Goal: Book appointment/travel/reservation

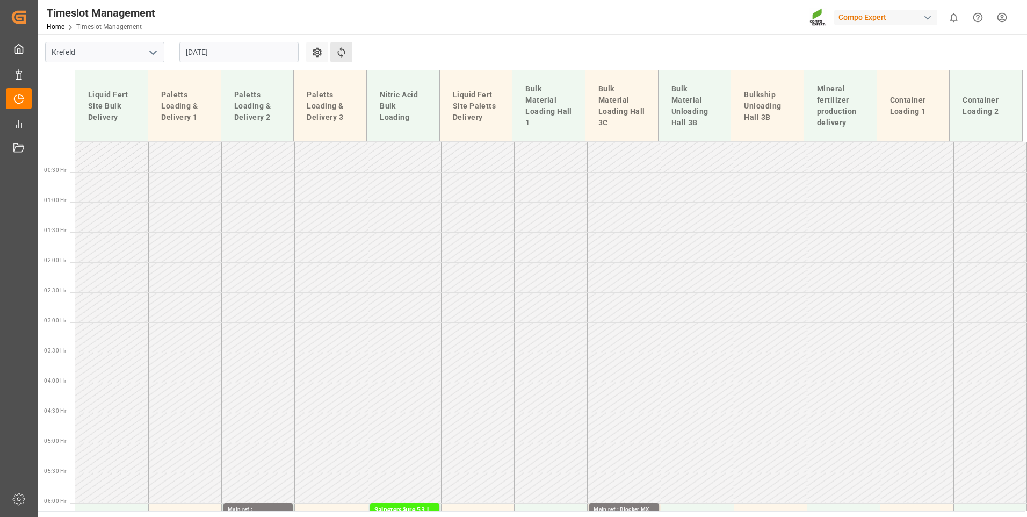
scroll to position [568, 0]
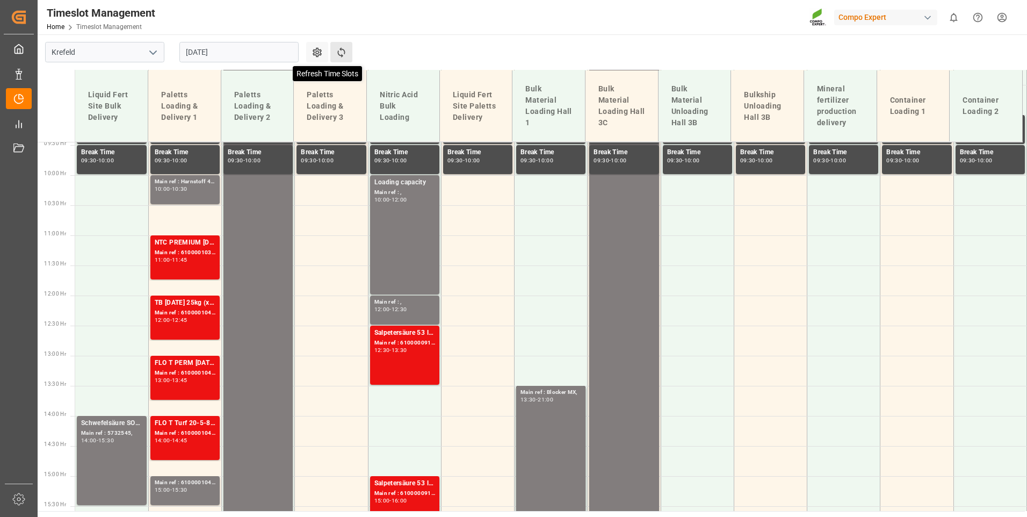
click at [344, 47] on icon at bounding box center [341, 52] width 11 height 11
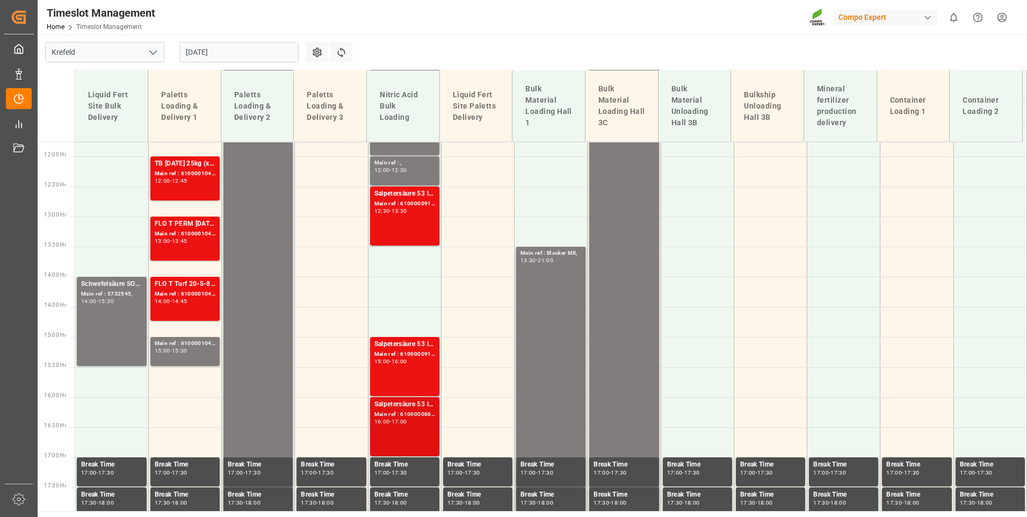
scroll to position [790, 0]
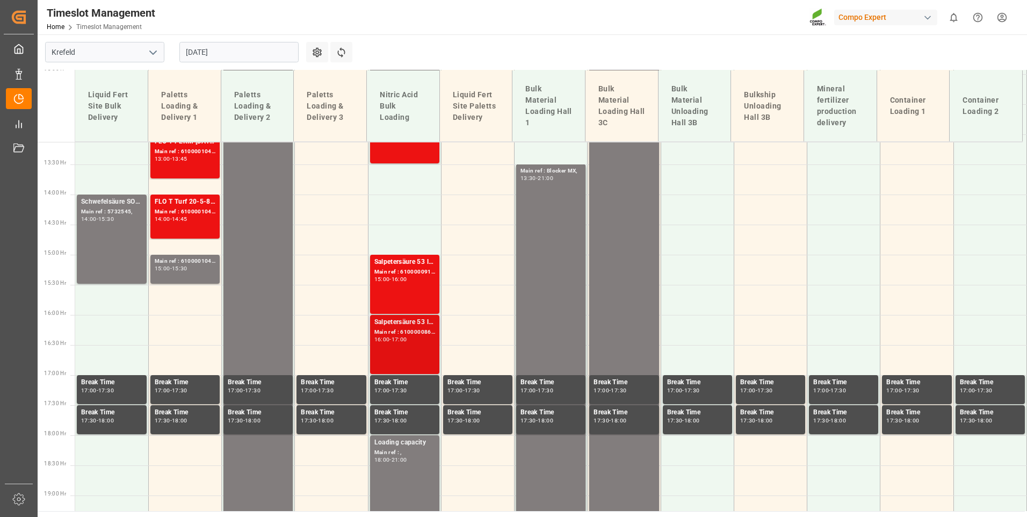
click at [416, 351] on div "Salpetersäure 53 lose; Main ref : 6100000868, 2000000890; 16:00 - 17:00" at bounding box center [405, 344] width 61 height 55
click at [400, 291] on div "Salpetersäure 53 lose; Main ref : 6100000916, 2000000956; 15:00 - 16:00" at bounding box center [405, 284] width 61 height 55
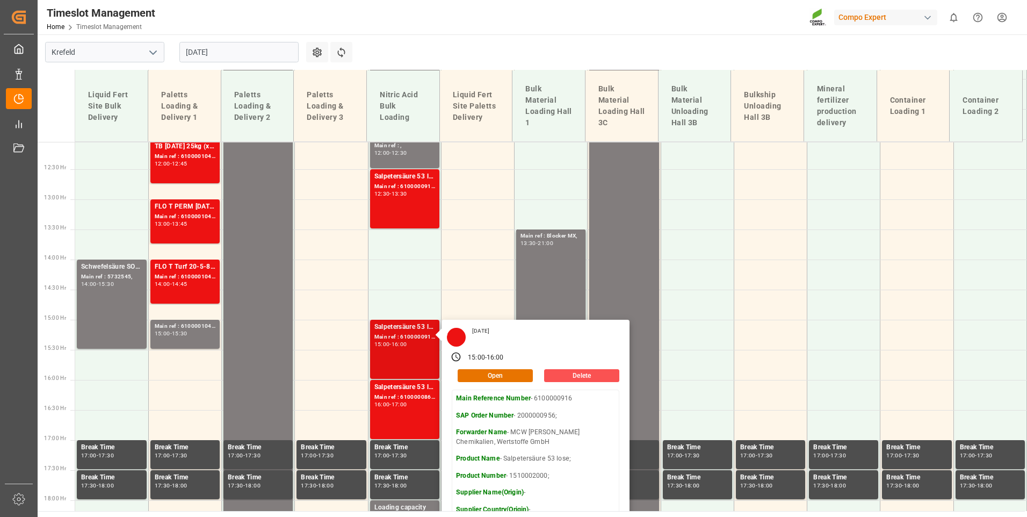
scroll to position [682, 0]
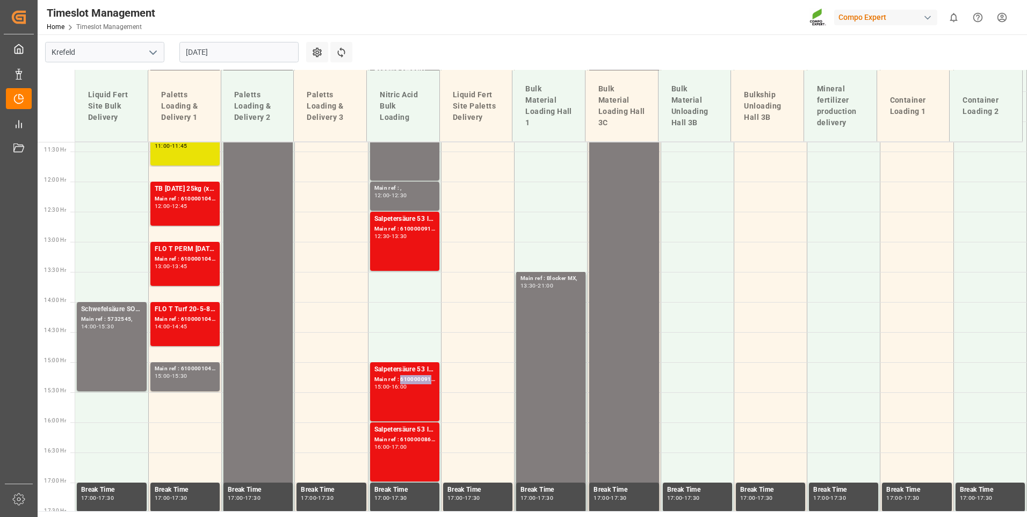
click at [419, 383] on div "Main ref : 6100000916, 2000000956;" at bounding box center [405, 379] width 61 height 9
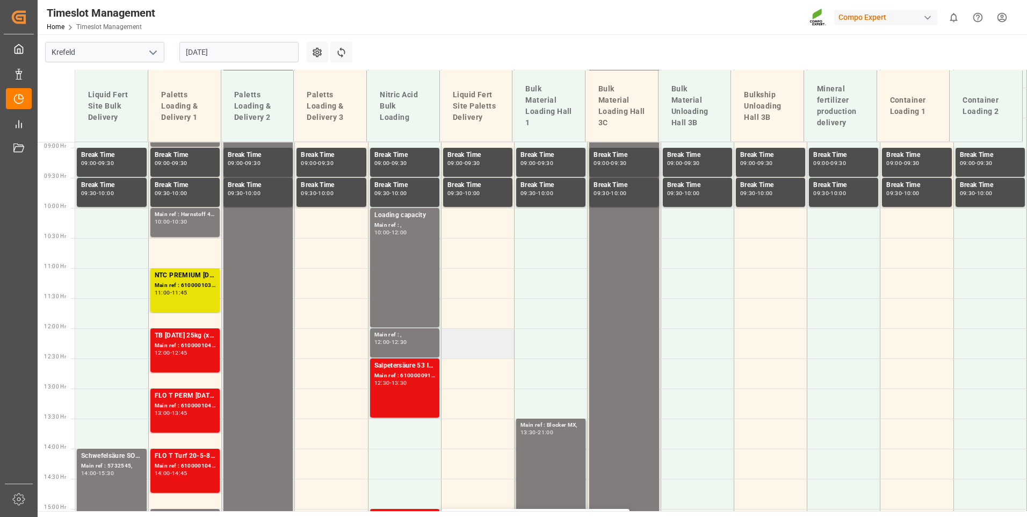
scroll to position [521, 0]
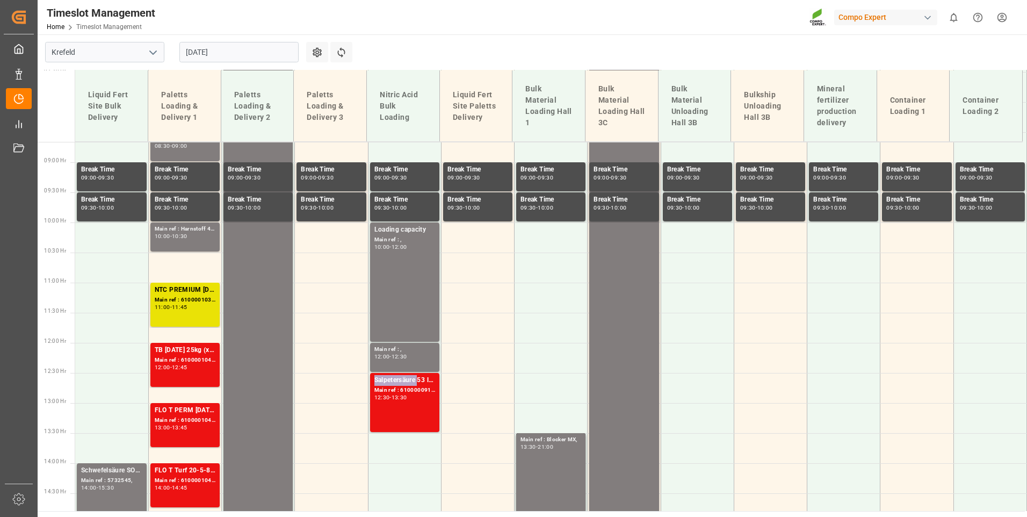
click at [402, 377] on div "Salpetersäure 53 lose;" at bounding box center [405, 380] width 61 height 11
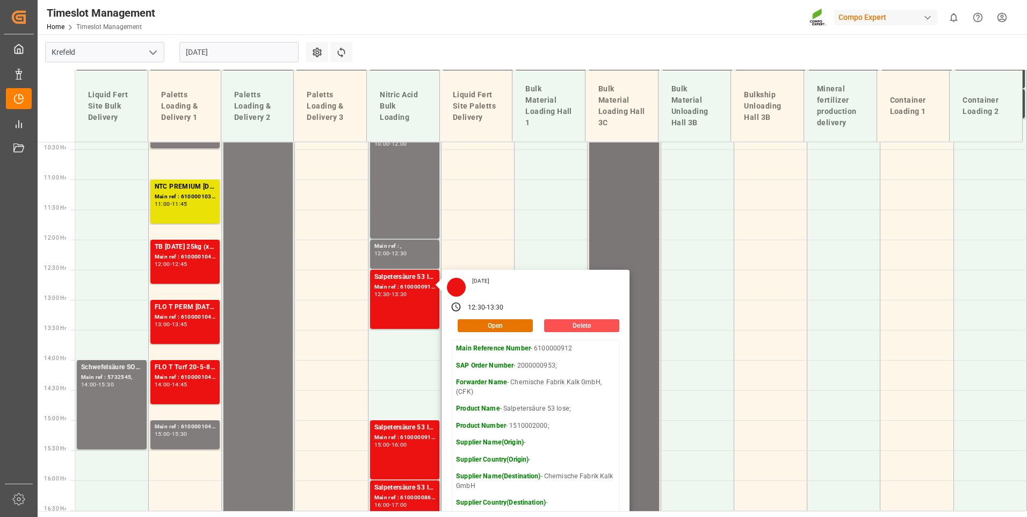
scroll to position [629, 0]
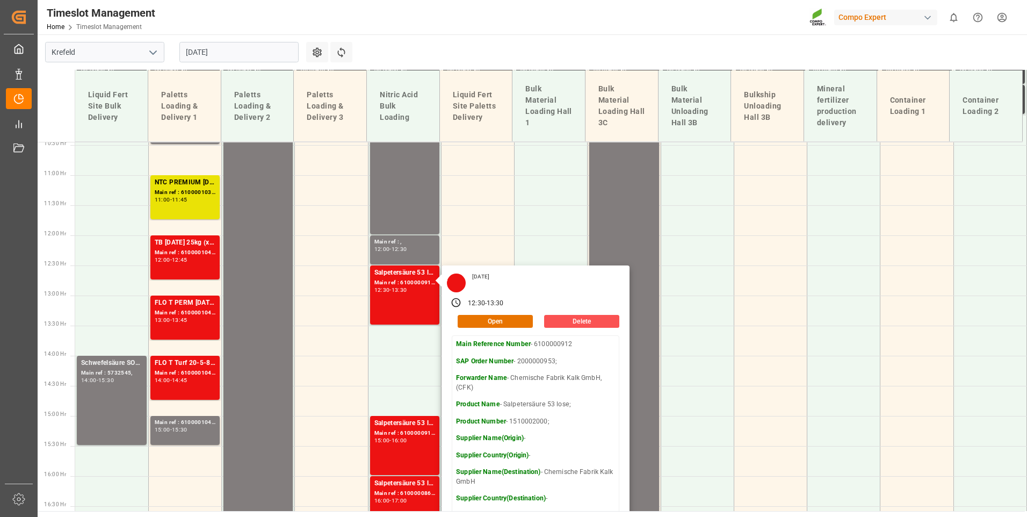
drag, startPoint x: 229, startPoint y: 46, endPoint x: 232, endPoint y: 60, distance: 14.1
click at [229, 46] on input "[DATE]" at bounding box center [238, 52] width 119 height 20
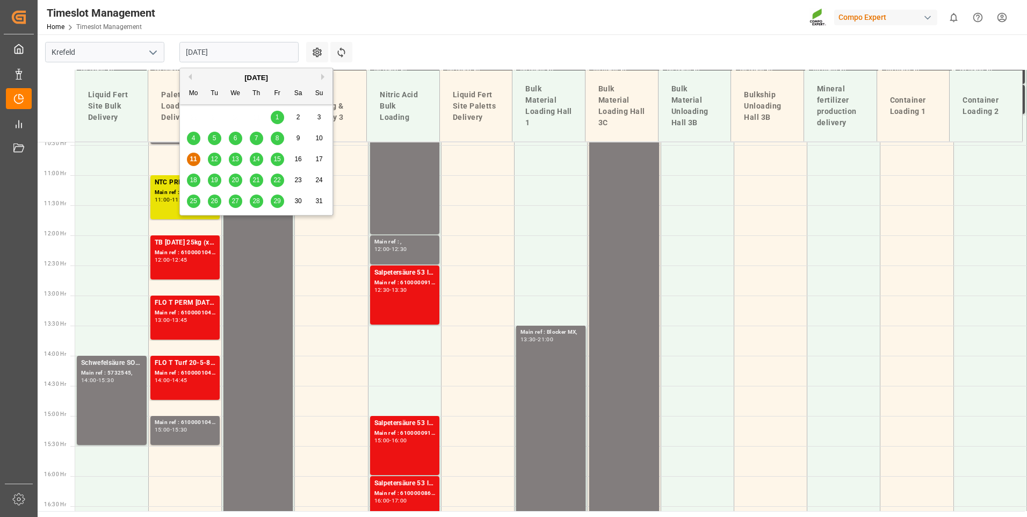
click at [213, 155] on span "12" at bounding box center [214, 159] width 7 height 8
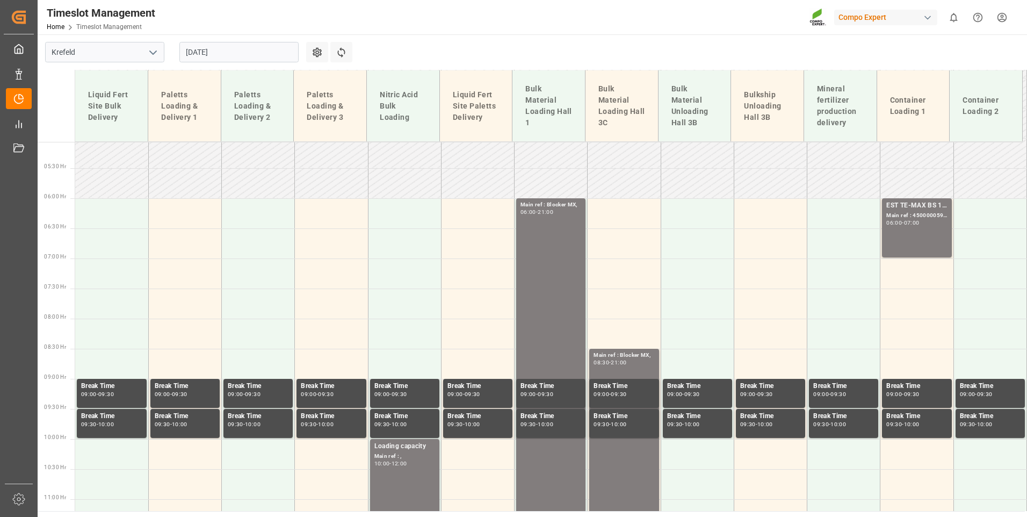
scroll to position [253, 0]
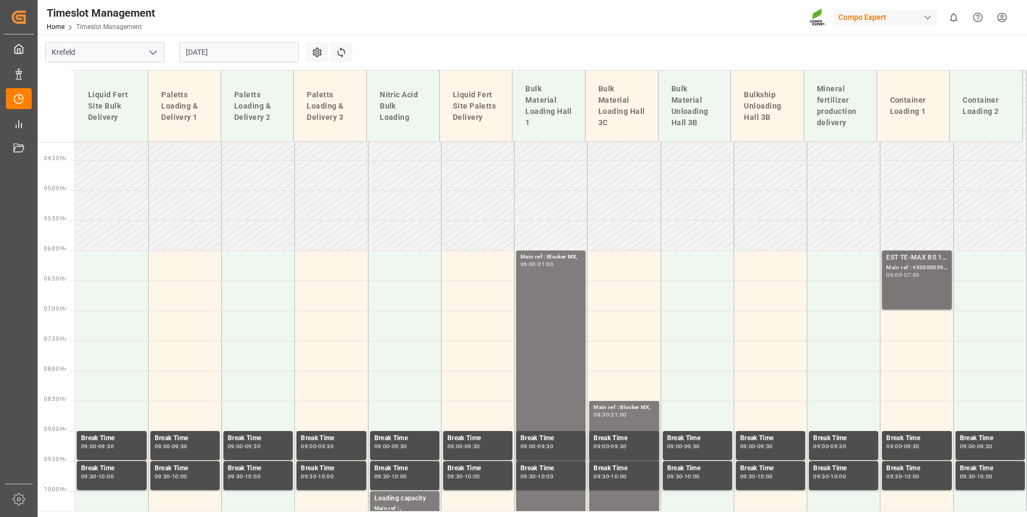
click at [920, 275] on div "07:00" at bounding box center [912, 274] width 16 height 5
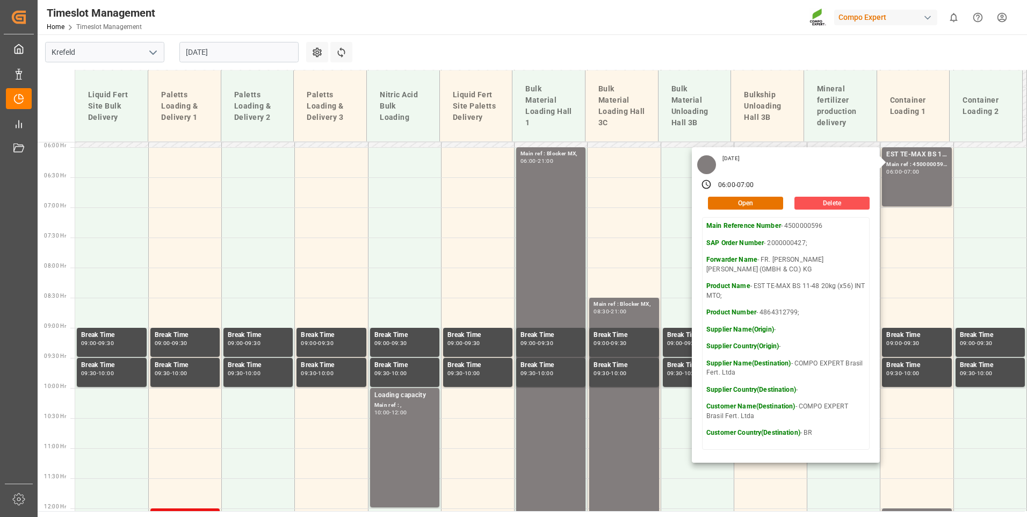
scroll to position [467, 0]
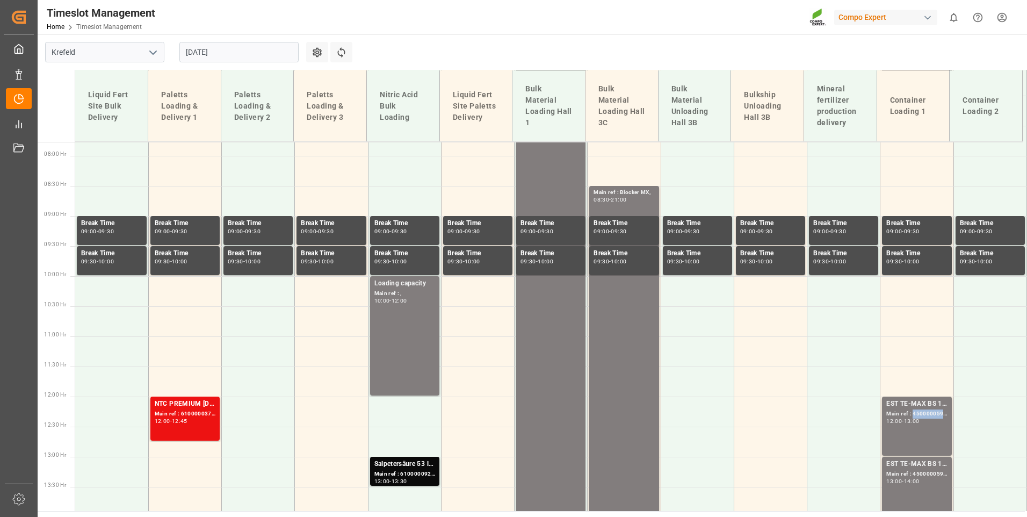
click at [924, 409] on div "Main ref : 4500000597, 2000000427;" at bounding box center [917, 413] width 61 height 9
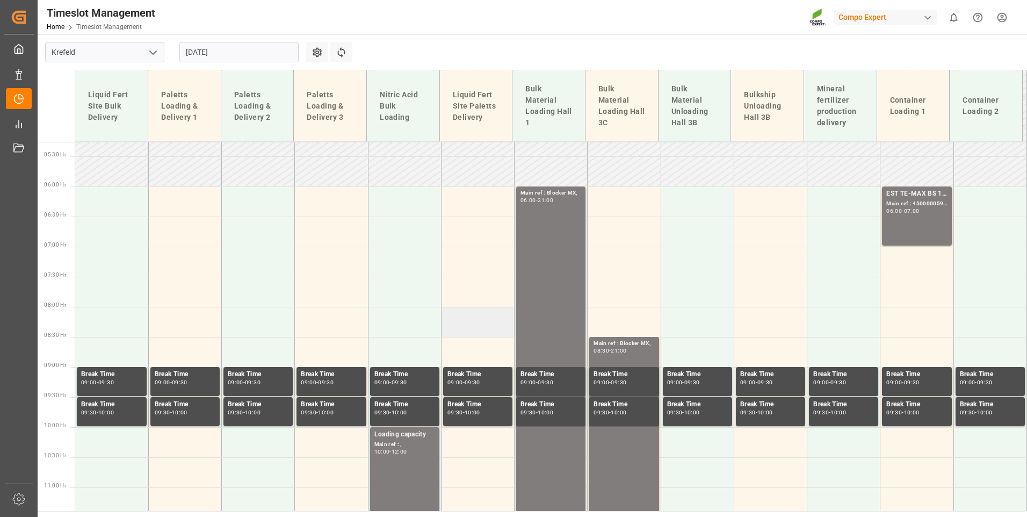
scroll to position [306, 0]
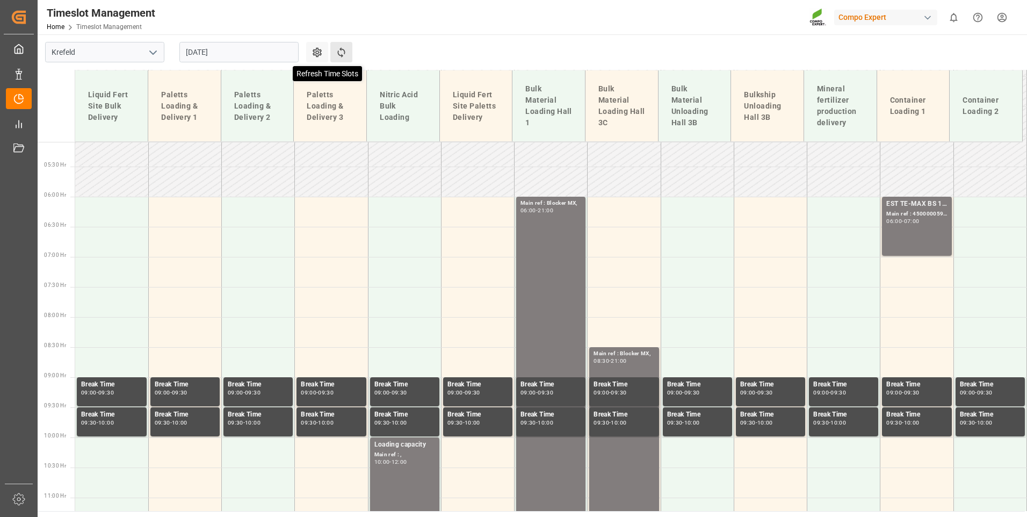
click at [346, 55] on icon at bounding box center [341, 52] width 11 height 11
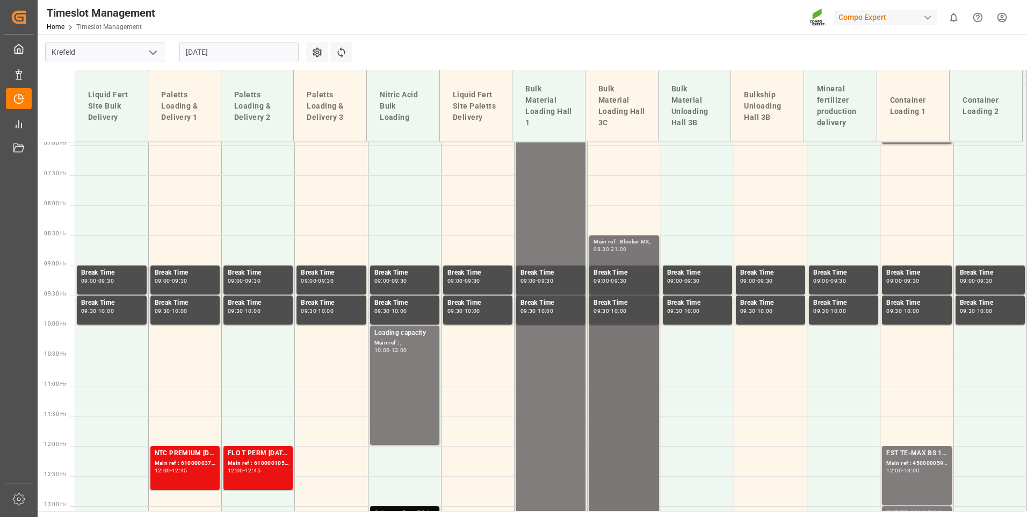
scroll to position [414, 0]
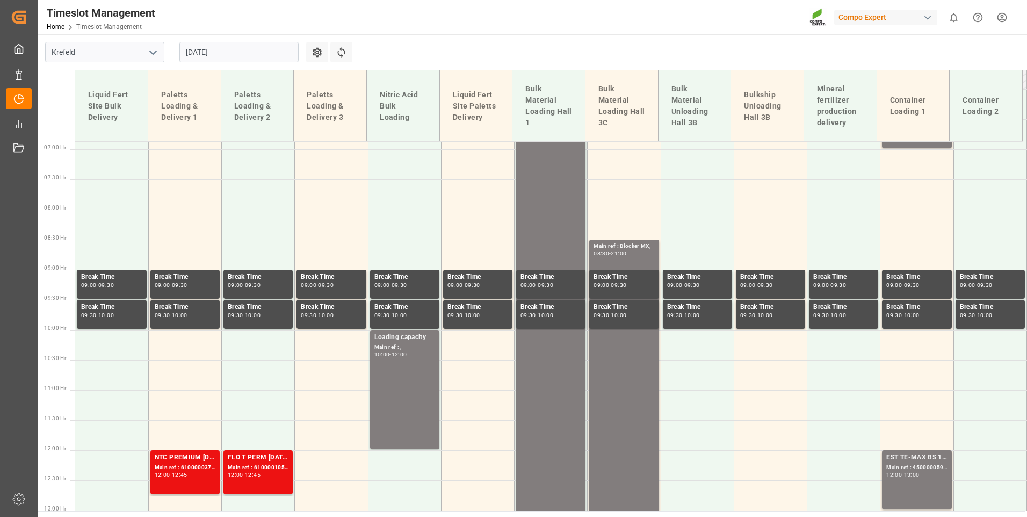
click at [221, 60] on input "[DATE]" at bounding box center [238, 52] width 119 height 20
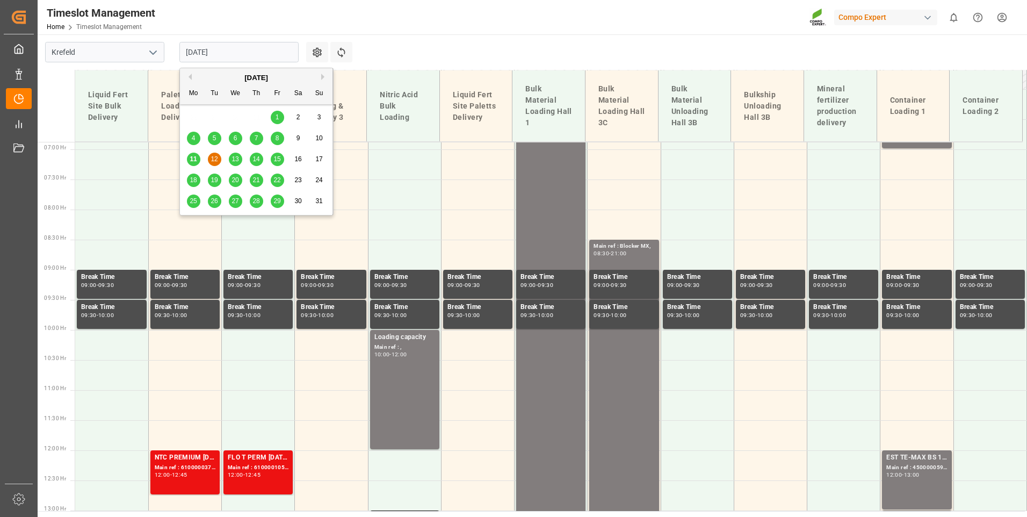
click at [239, 160] on span "13" at bounding box center [235, 159] width 7 height 8
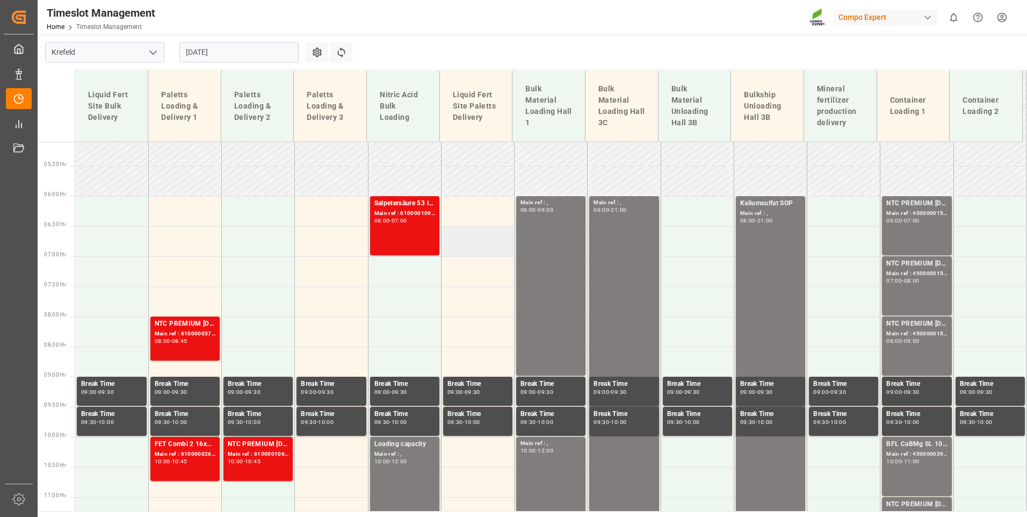
scroll to position [306, 0]
click at [407, 232] on div "Salpetersäure 53 lose; Main ref : 6100001093, 2000001003; 06:00 - 07:00" at bounding box center [405, 226] width 61 height 55
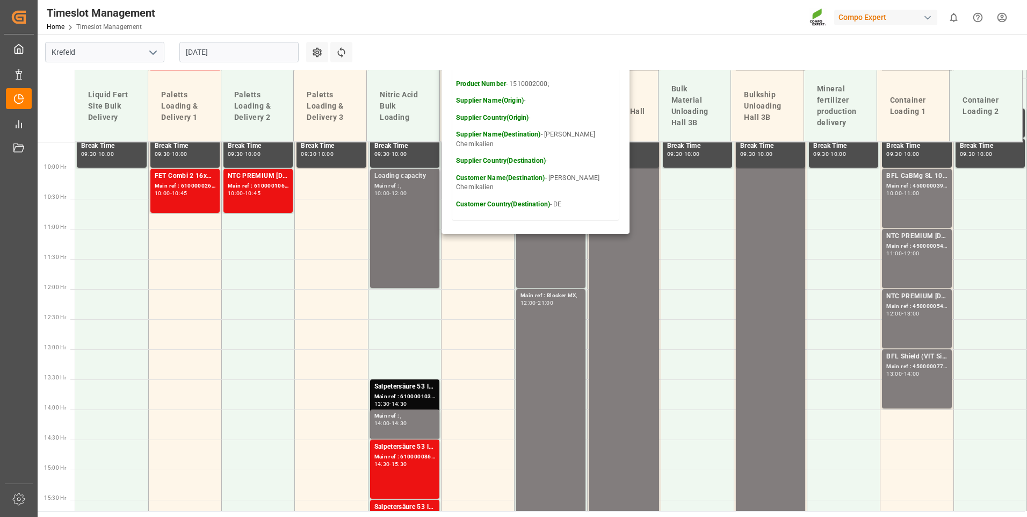
scroll to position [682, 0]
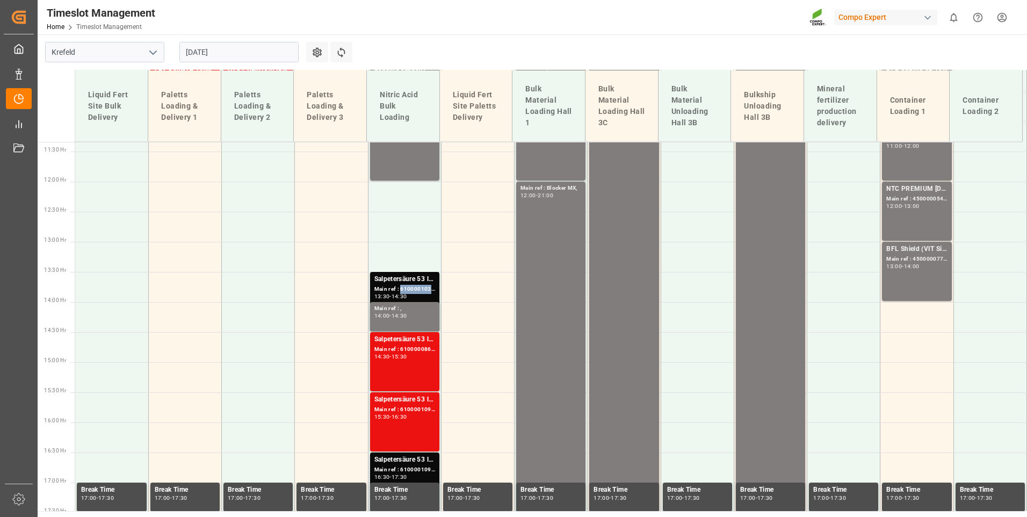
click at [423, 286] on div "Main ref : 6100001037, 2000000978;" at bounding box center [405, 289] width 61 height 9
click at [421, 364] on div "Salpetersäure 53 lose; Main ref : 6100000867, 2000000891; 14:30 - 15:30" at bounding box center [405, 361] width 61 height 55
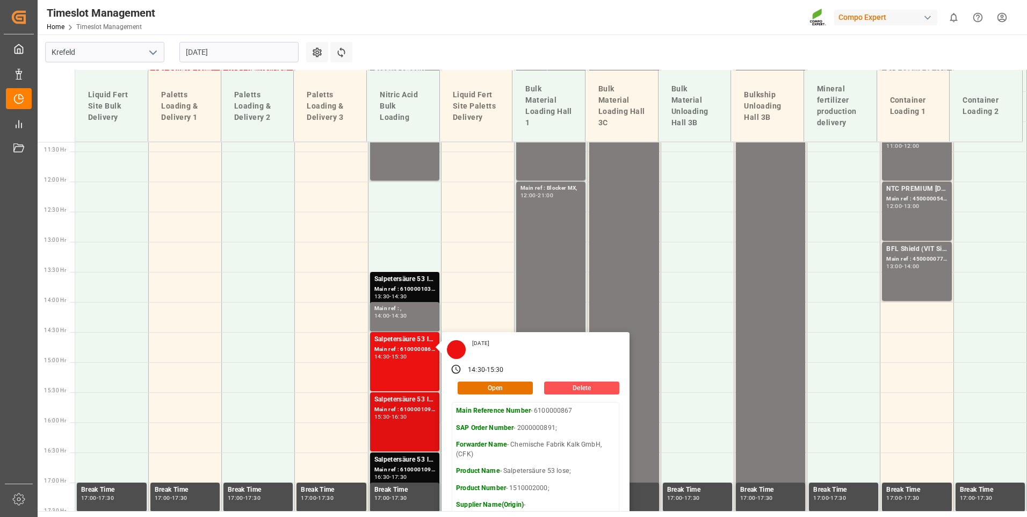
scroll to position [790, 0]
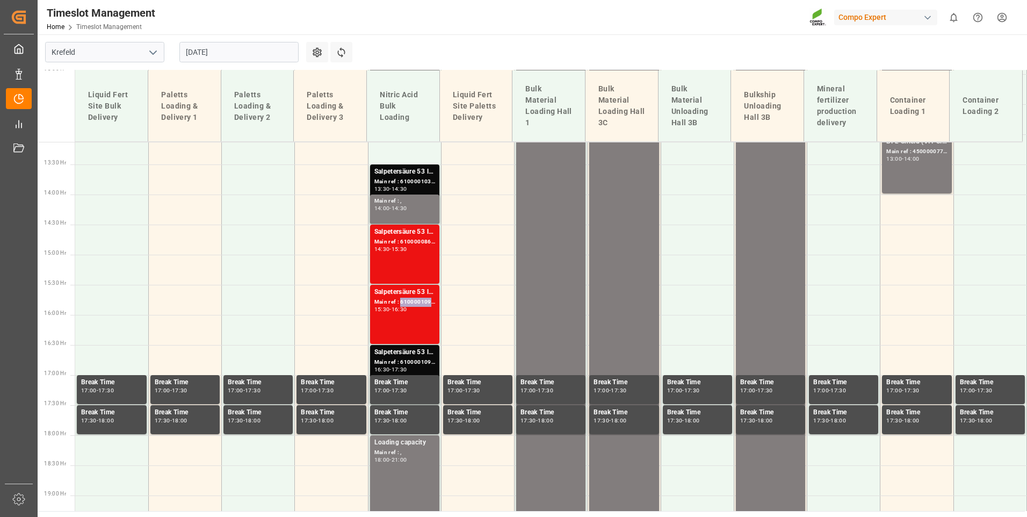
click at [408, 304] on div "Main ref : 6100001096, 2000001008;" at bounding box center [405, 302] width 61 height 9
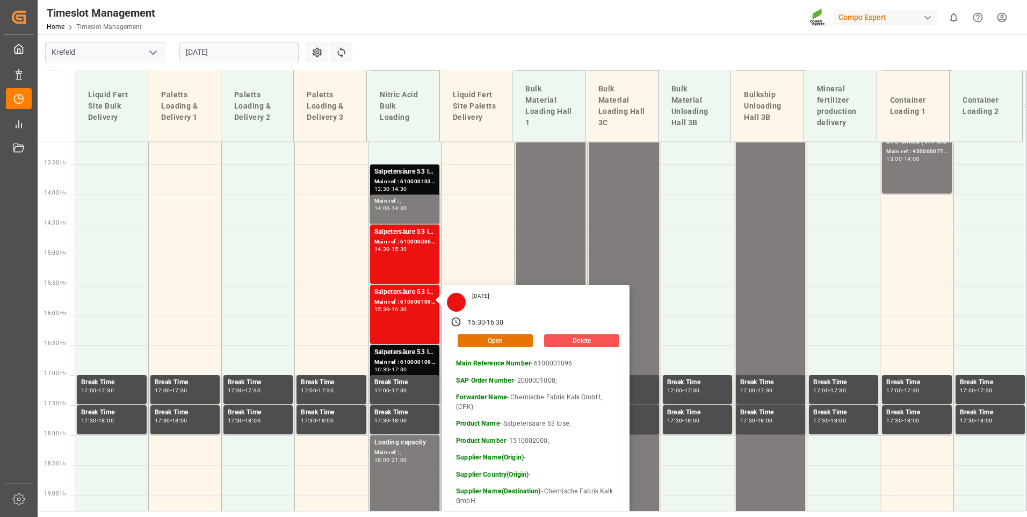
click at [283, 56] on input "[DATE]" at bounding box center [238, 52] width 119 height 20
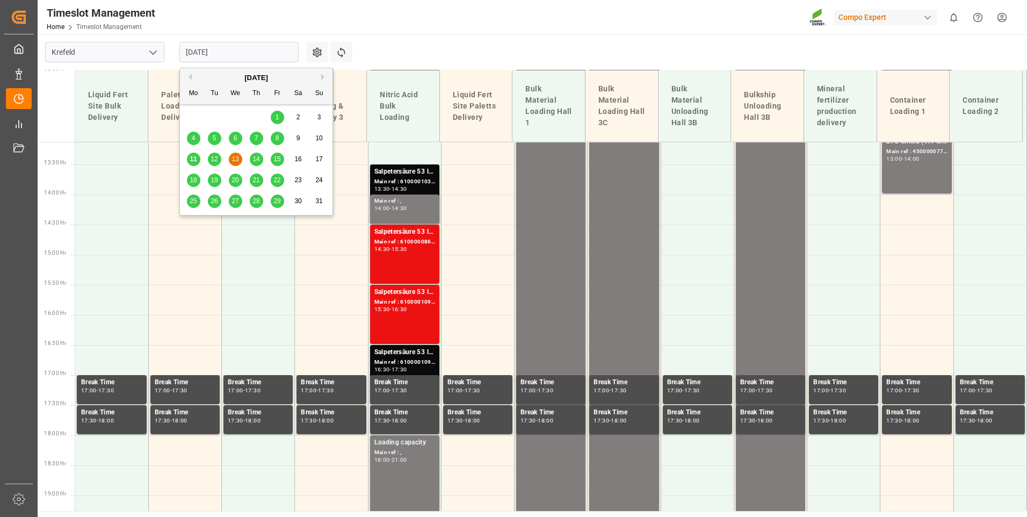
click at [253, 162] on span "14" at bounding box center [256, 159] width 7 height 8
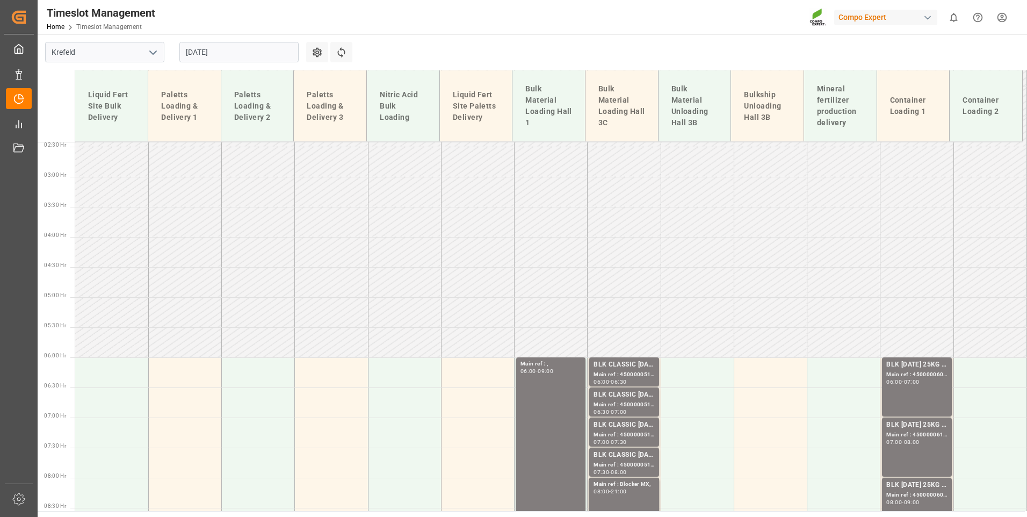
scroll to position [145, 0]
click at [257, 52] on input "[DATE]" at bounding box center [238, 52] width 119 height 20
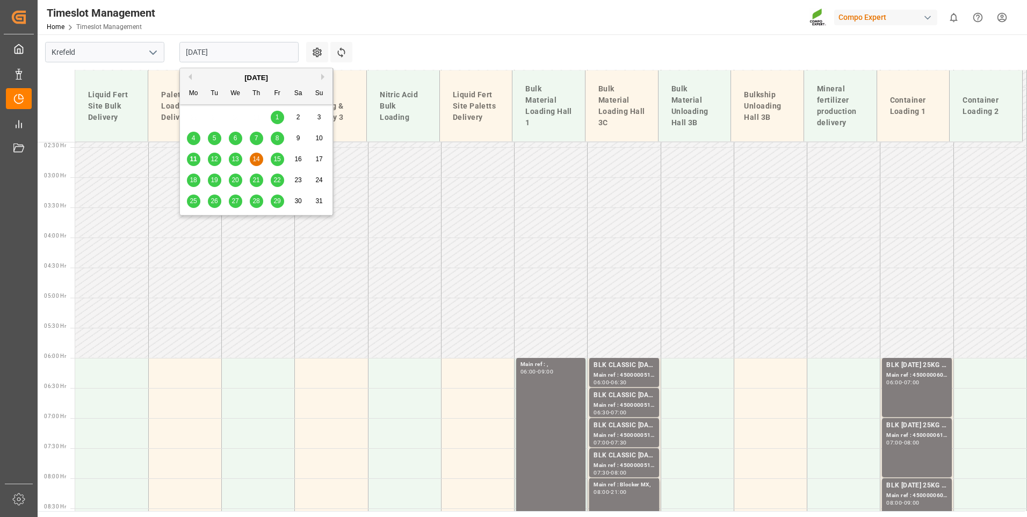
click at [284, 160] on div "15" at bounding box center [277, 159] width 13 height 13
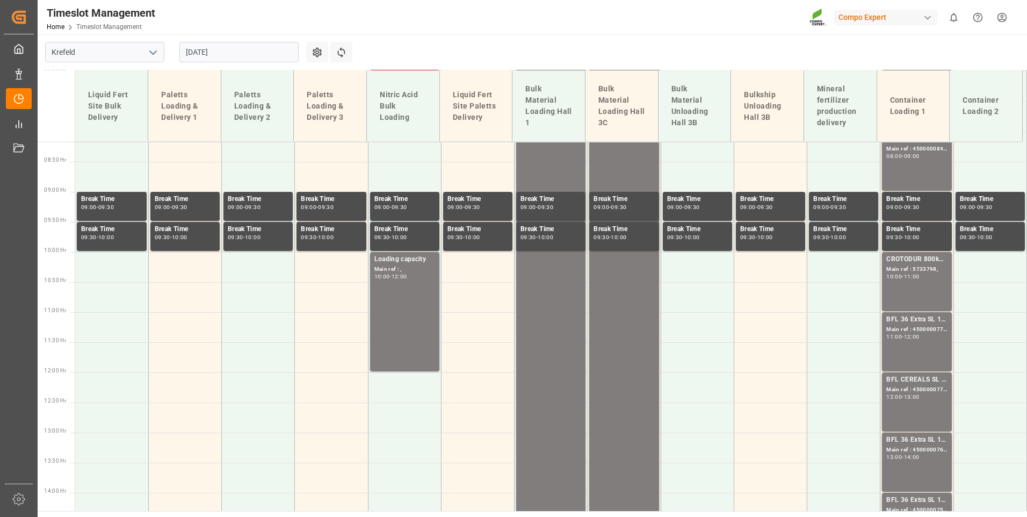
scroll to position [306, 0]
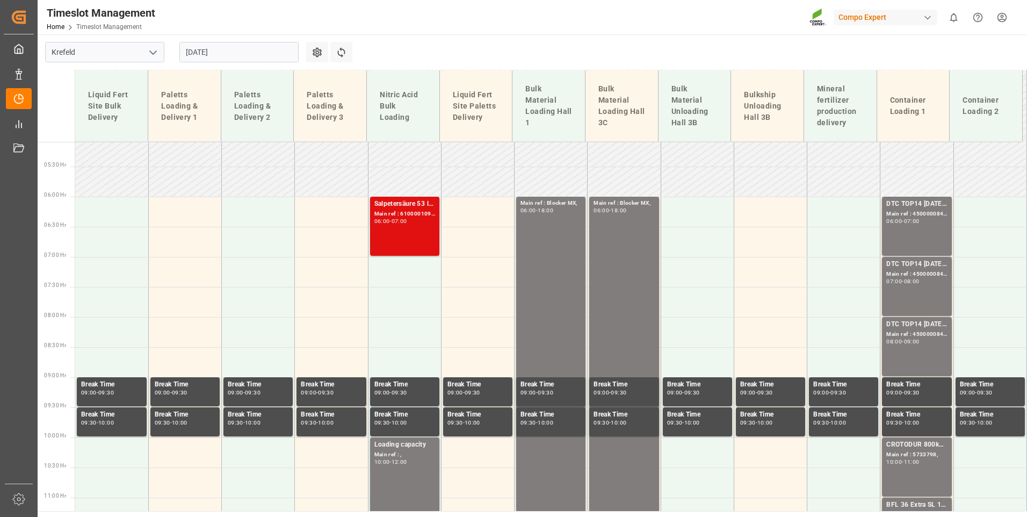
click at [385, 234] on div "Salpetersäure 53 lose; Main ref : 6100001094, 2000001004; 06:00 - 07:00" at bounding box center [405, 226] width 61 height 55
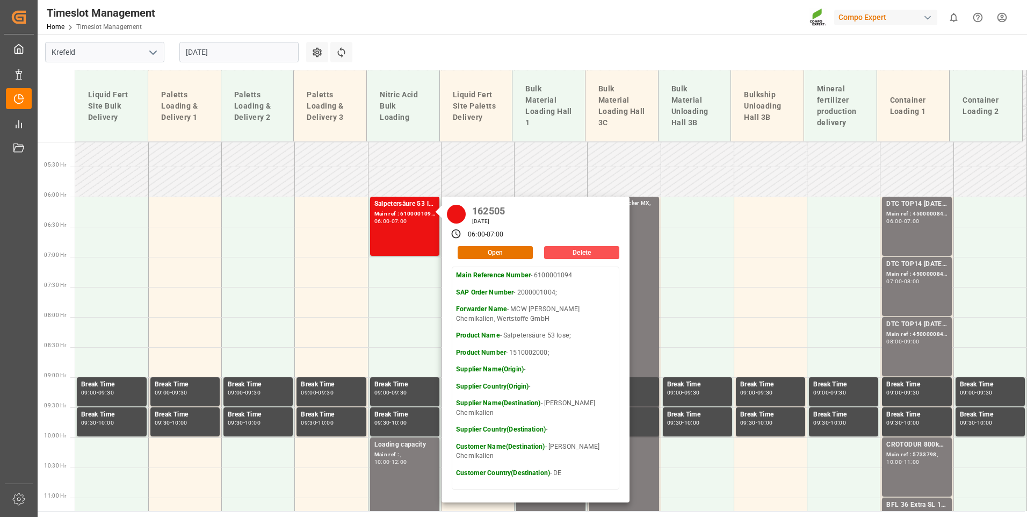
click at [277, 55] on input "[DATE]" at bounding box center [238, 52] width 119 height 20
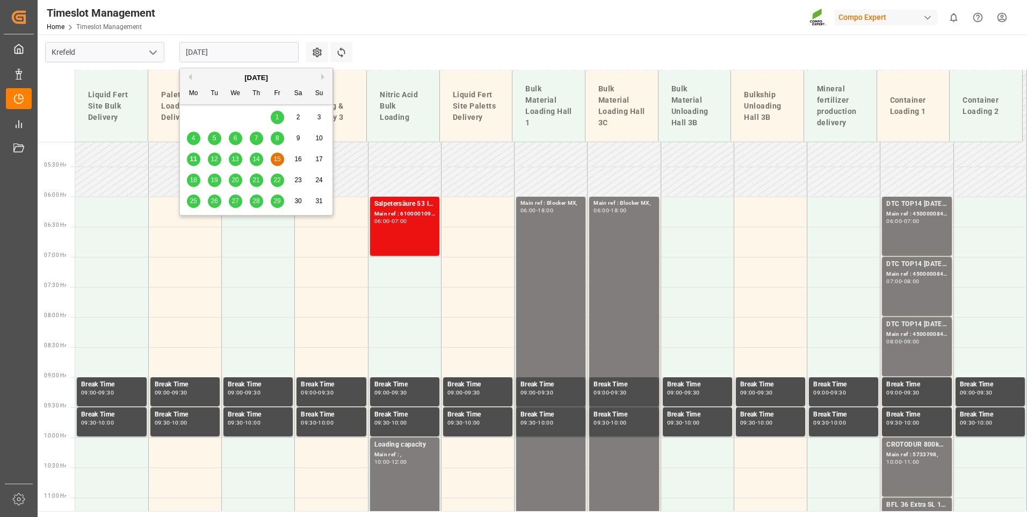
click at [208, 161] on div "12" at bounding box center [214, 159] width 13 height 13
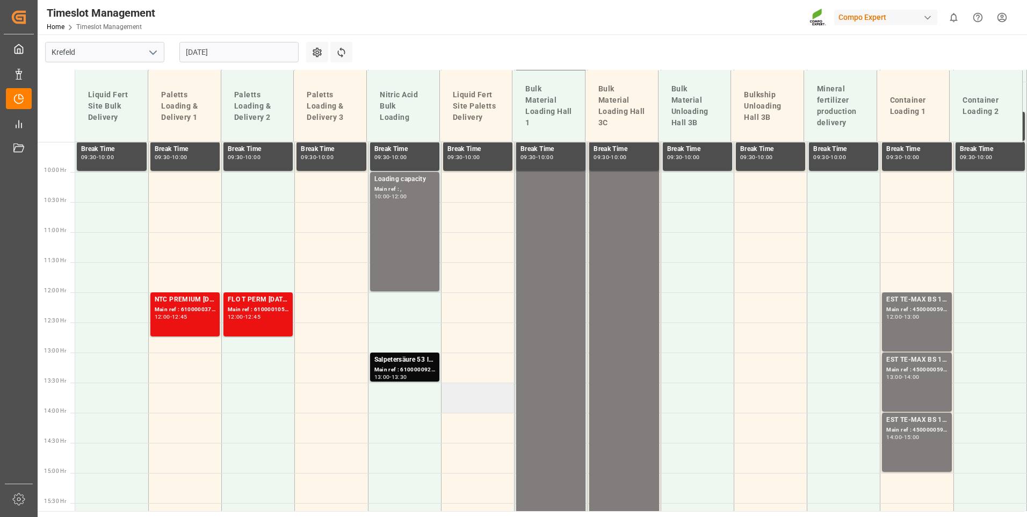
scroll to position [629, 0]
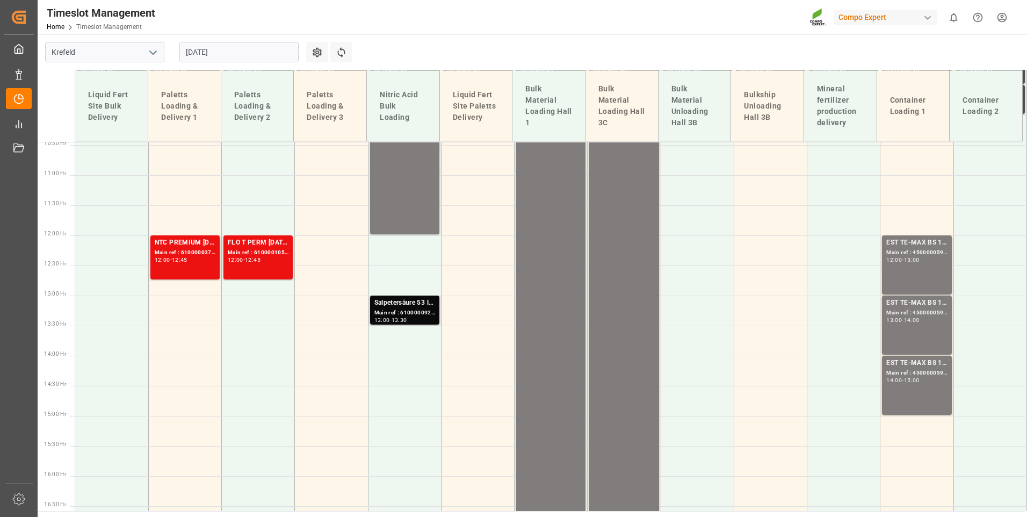
click at [426, 311] on div "Main ref : 6100000926, 2000000835;" at bounding box center [405, 312] width 61 height 9
